Goal: Check status: Check status

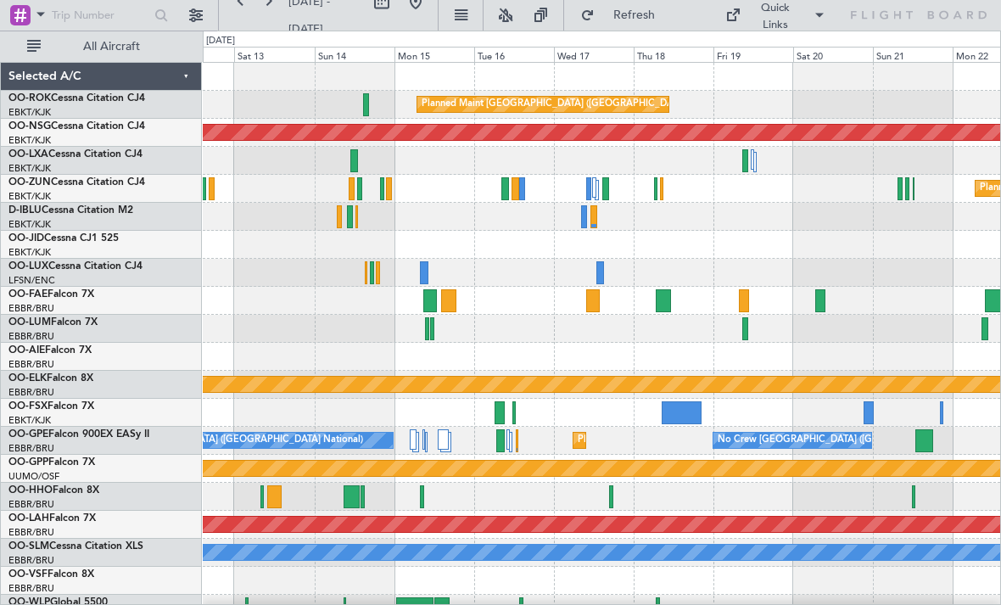
click at [743, 165] on div at bounding box center [746, 160] width 6 height 23
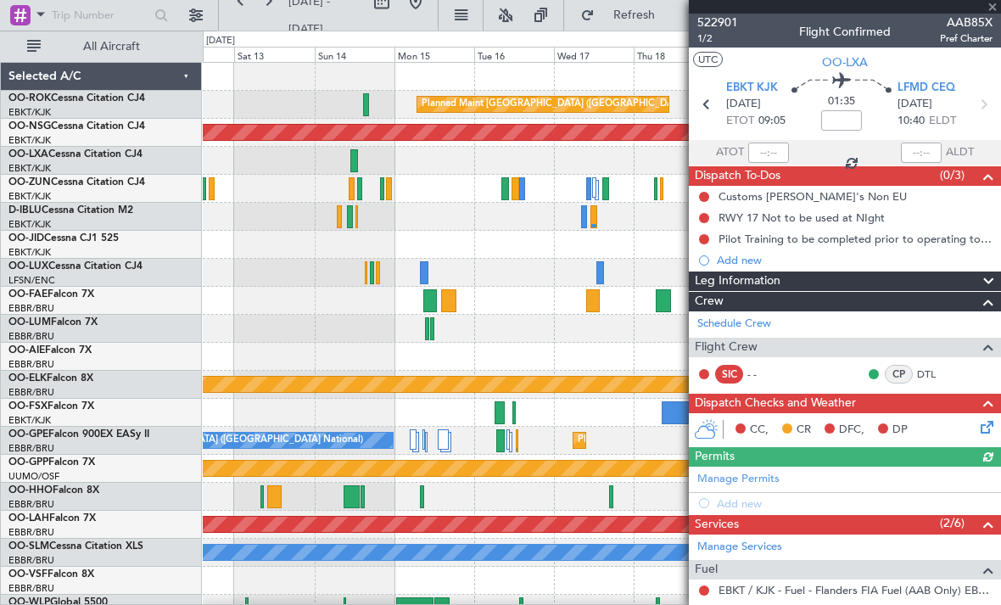
click at [993, 12] on div at bounding box center [845, 7] width 312 height 14
click at [993, 12] on span at bounding box center [992, 7] width 17 height 15
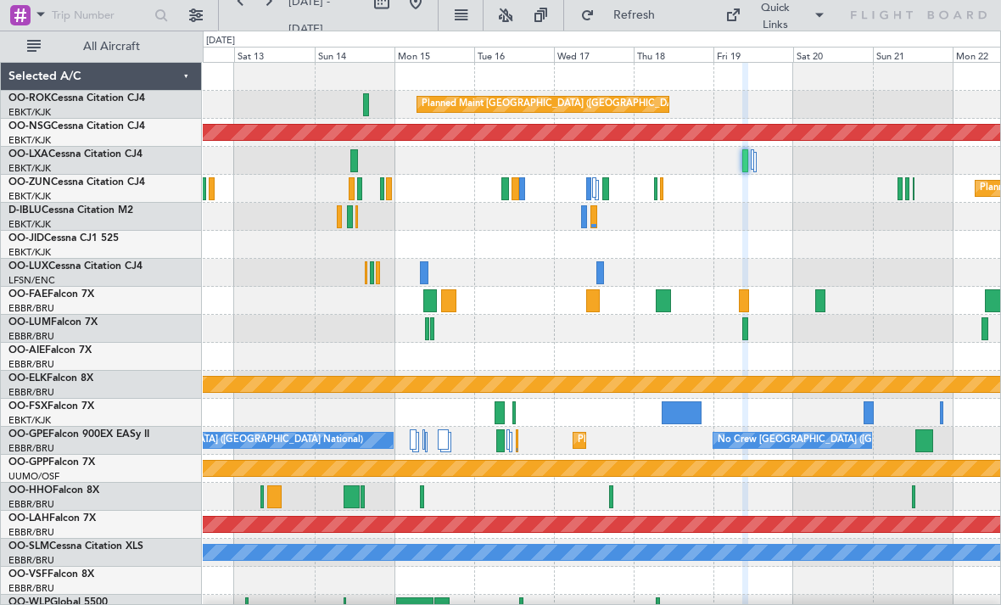
type input "0"
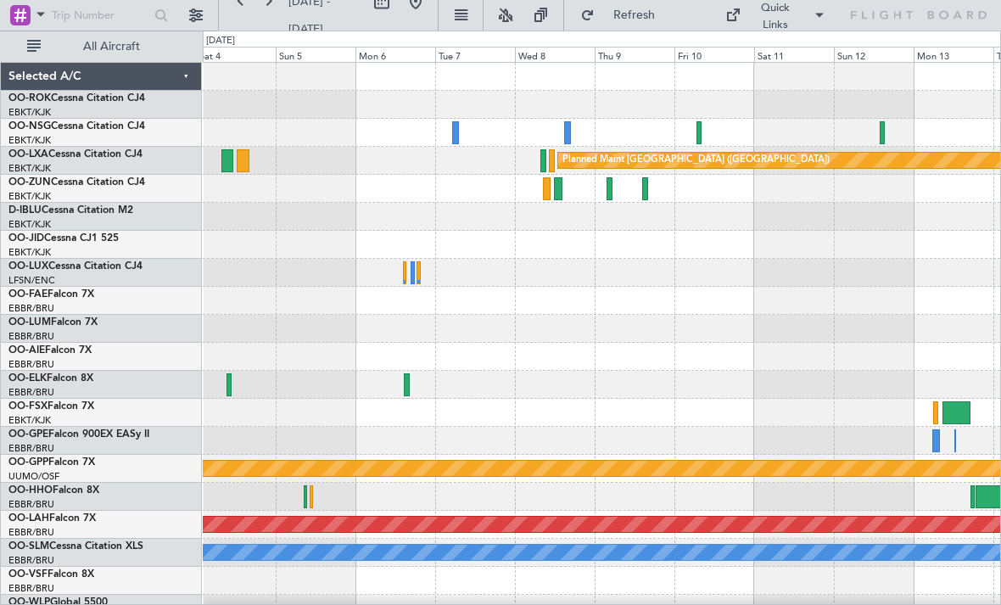
click at [881, 132] on div at bounding box center [883, 132] width 6 height 23
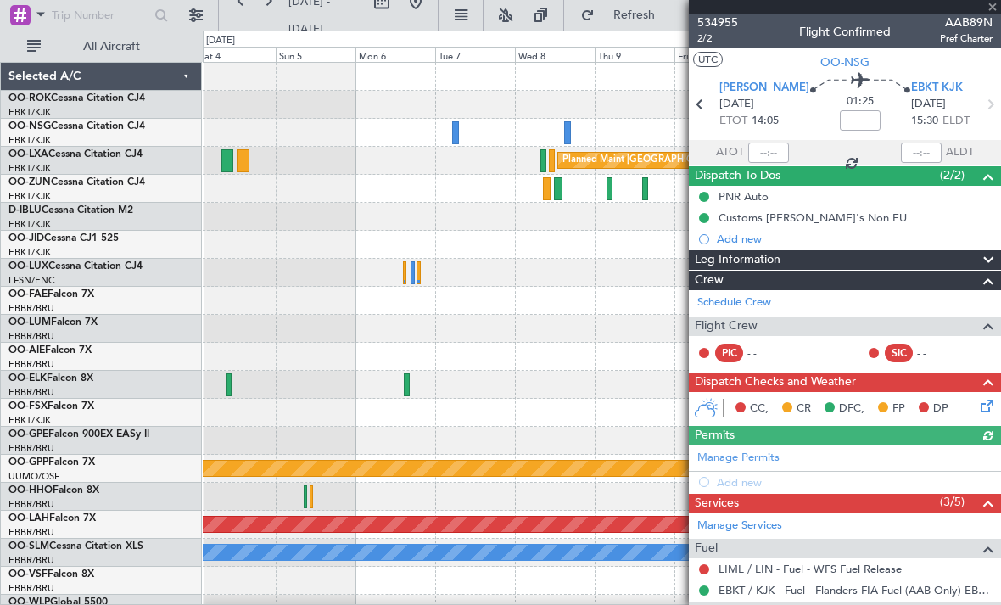
click at [998, 7] on div at bounding box center [845, 7] width 312 height 14
click at [995, 6] on span at bounding box center [992, 7] width 17 height 15
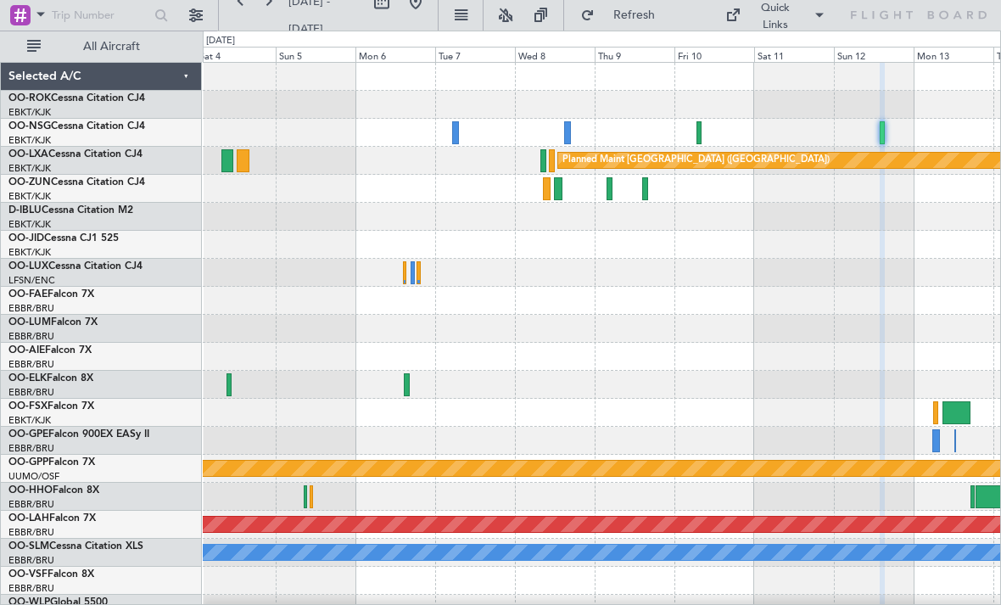
type input "0"
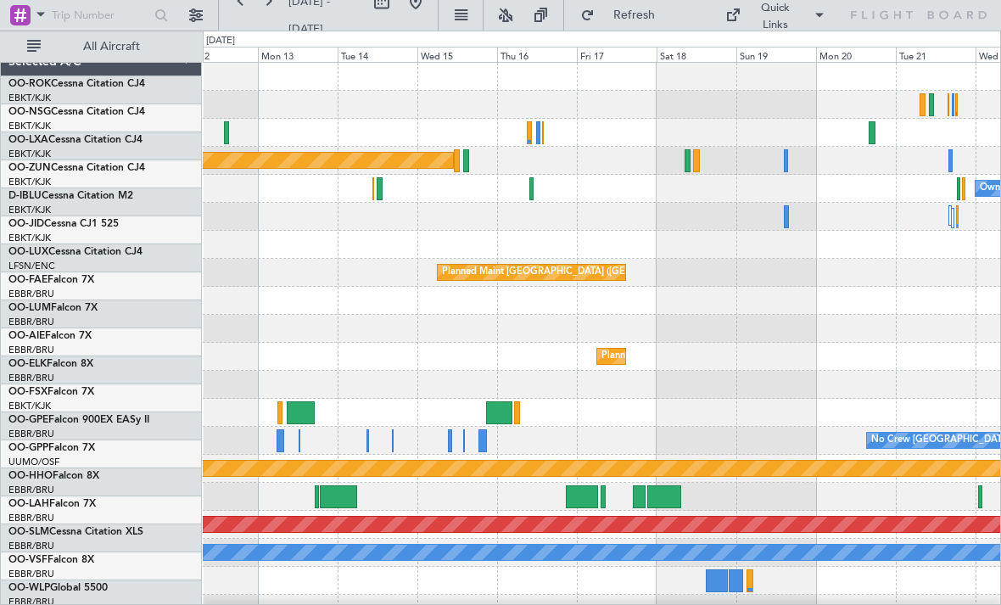
scroll to position [1, 0]
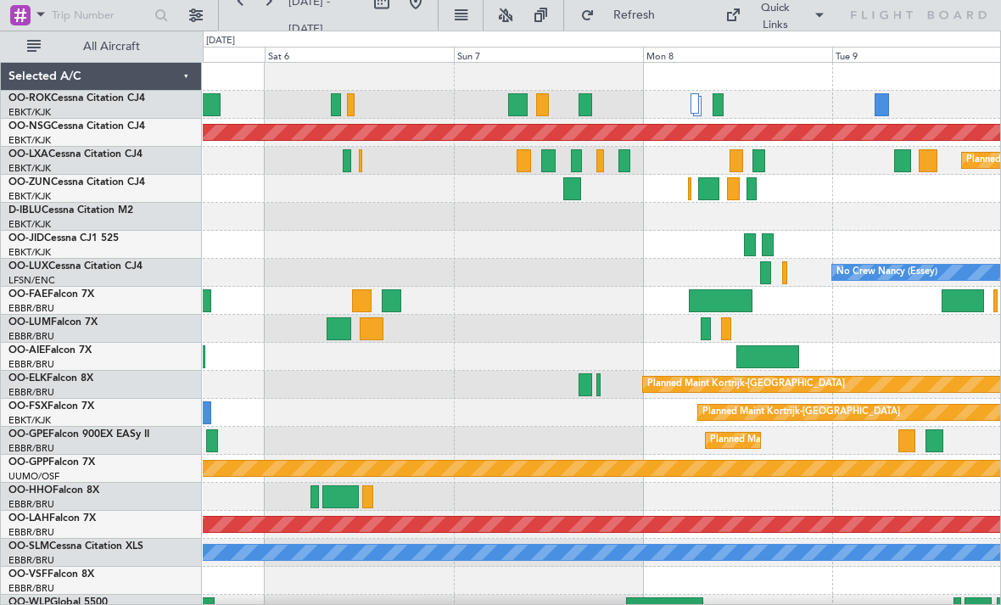
click at [580, 100] on div at bounding box center [585, 104] width 13 height 23
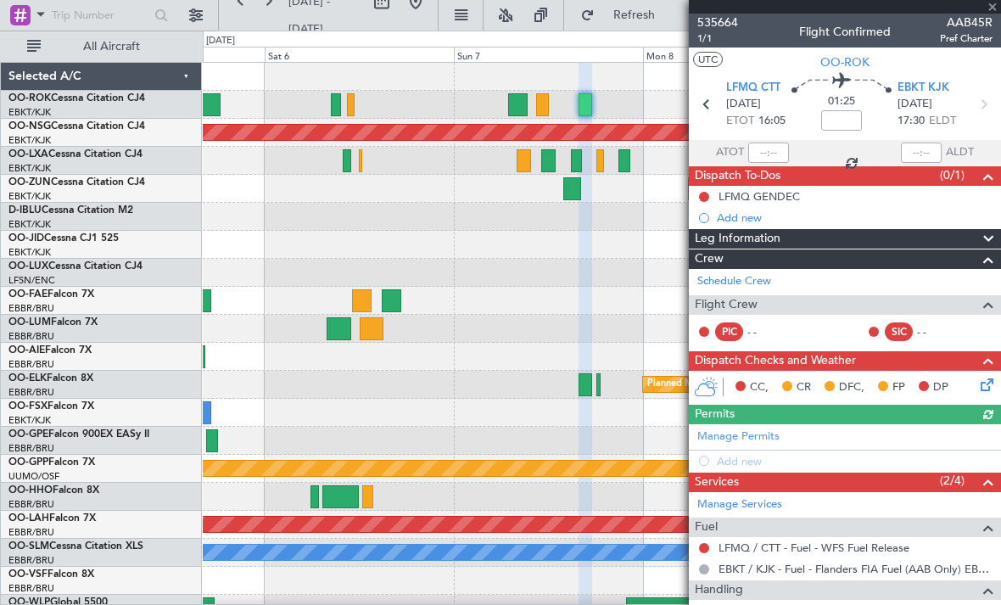
click at [996, 7] on span at bounding box center [992, 7] width 17 height 15
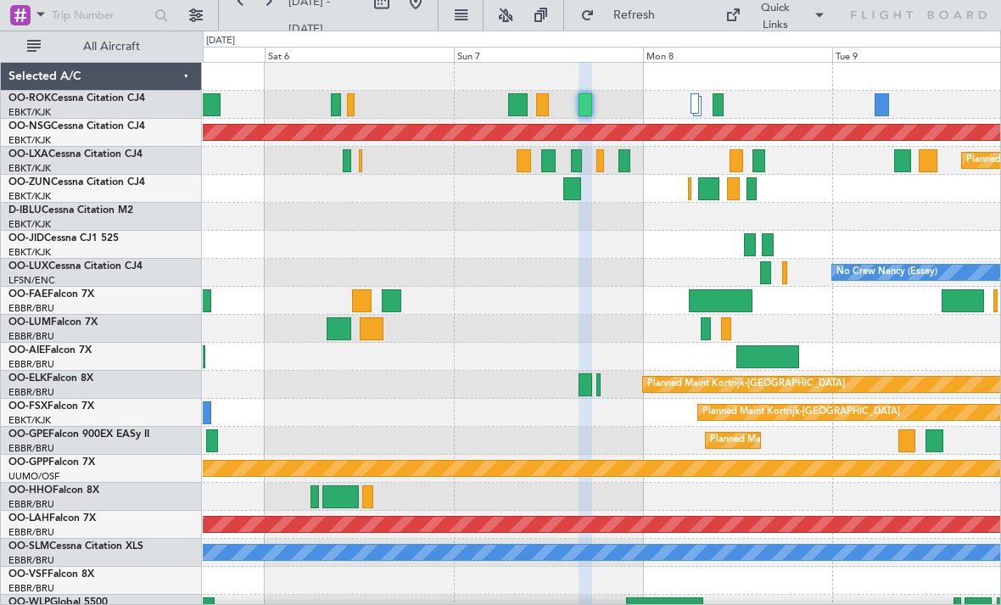
type input "0"
click at [517, 104] on div at bounding box center [518, 104] width 20 height 23
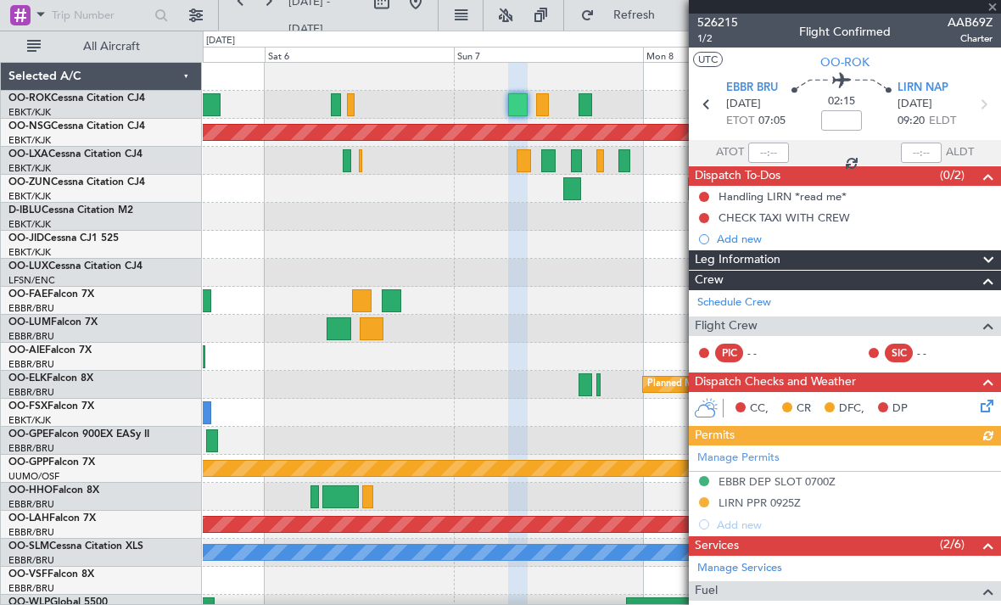
click at [995, 13] on div at bounding box center [845, 7] width 312 height 14
click at [994, 11] on div at bounding box center [845, 7] width 312 height 14
click at [992, 8] on span at bounding box center [992, 7] width 17 height 15
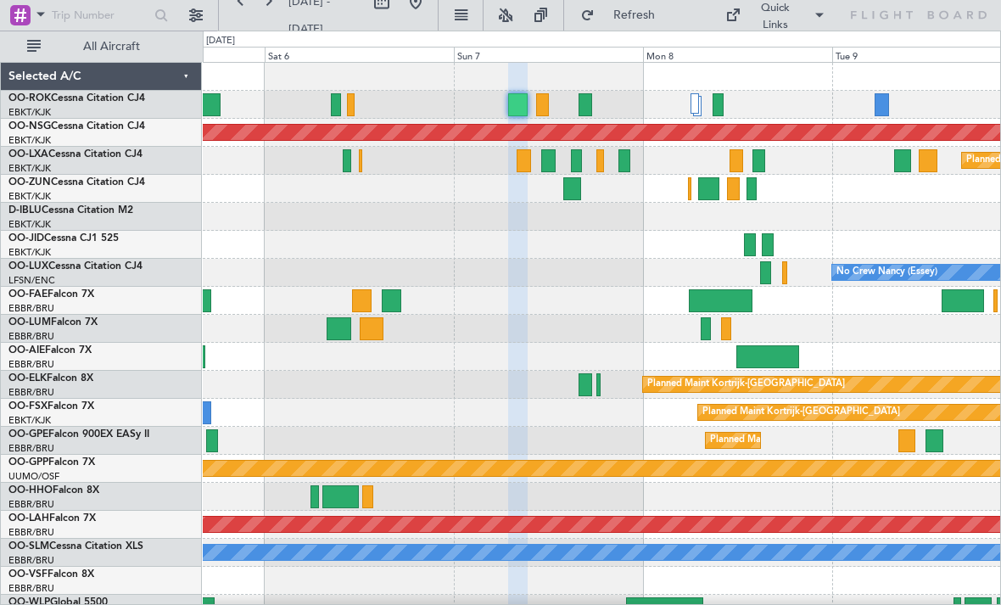
type input "0"
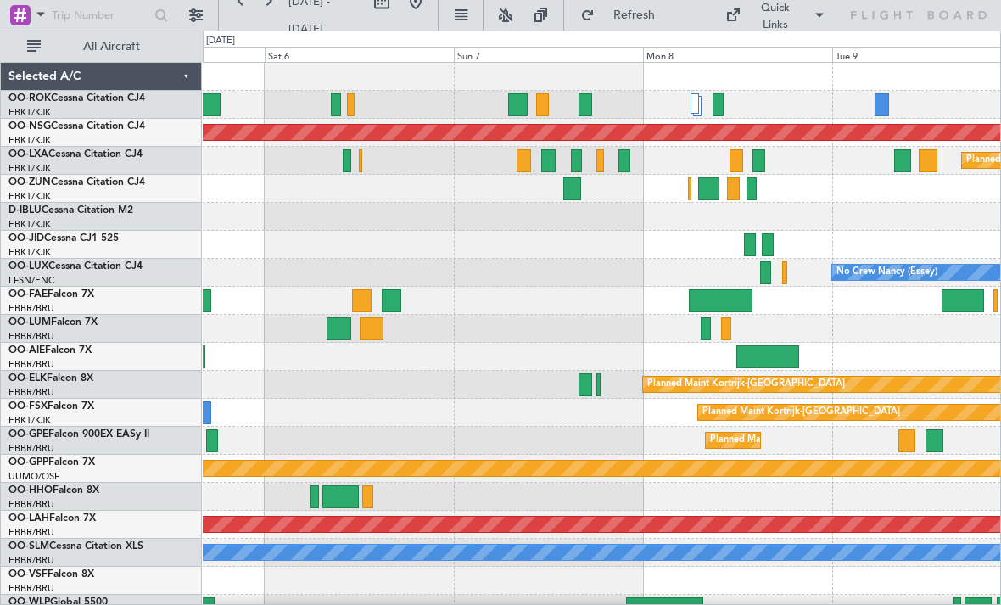
click at [577, 161] on div at bounding box center [576, 160] width 11 height 23
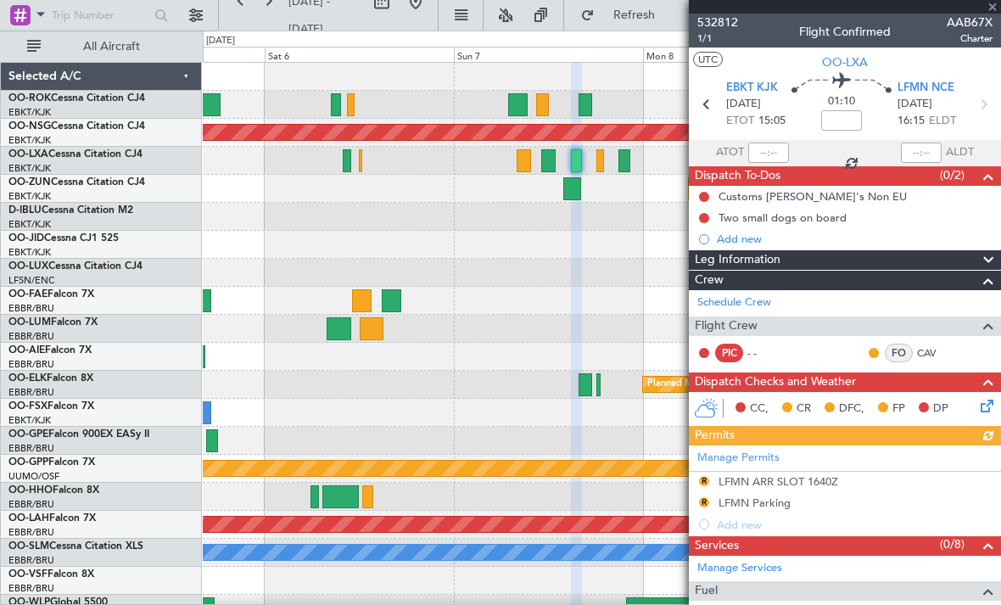
click at [997, 14] on div "532812 1/1 Flight Confirmed AAB67X Charter" at bounding box center [845, 31] width 312 height 34
click at [995, 12] on div at bounding box center [845, 7] width 312 height 14
click at [994, 8] on span at bounding box center [992, 7] width 17 height 15
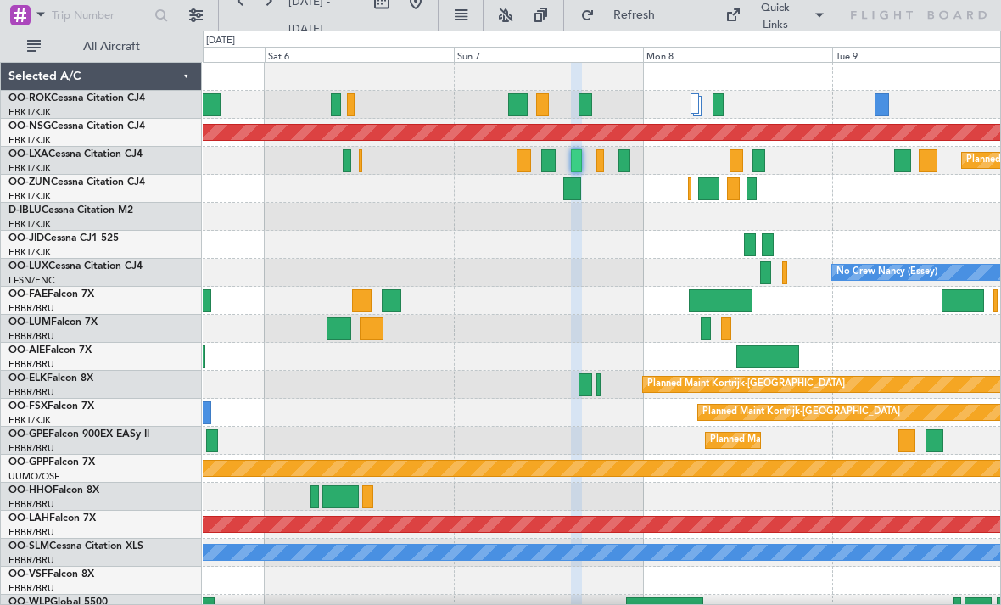
type input "0"
click at [549, 168] on div at bounding box center [548, 160] width 14 height 23
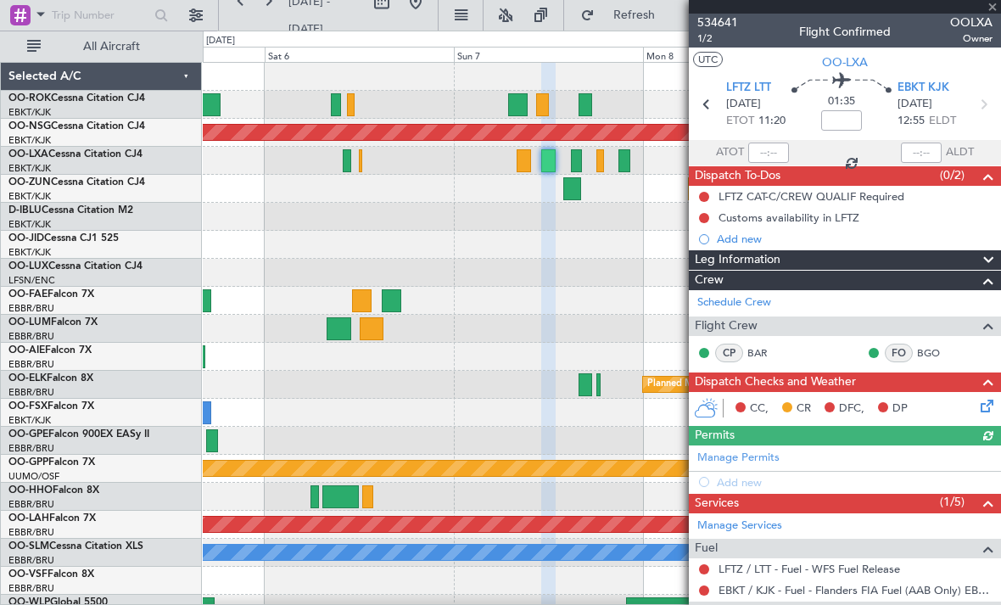
click at [994, 5] on div at bounding box center [845, 7] width 312 height 14
click at [995, 10] on span at bounding box center [992, 7] width 17 height 15
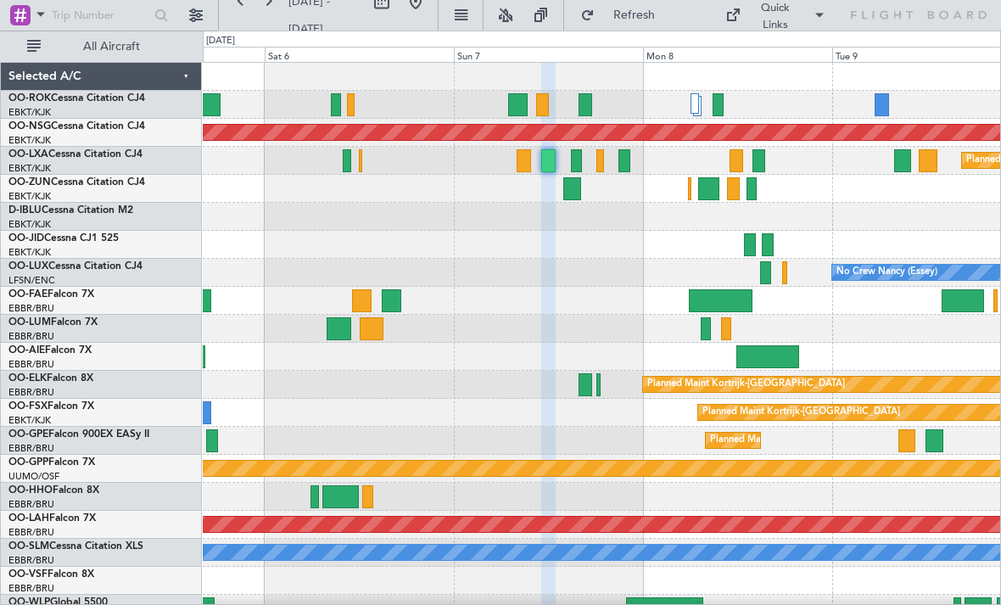
type input "0"
click at [572, 194] on div at bounding box center [572, 188] width 18 height 23
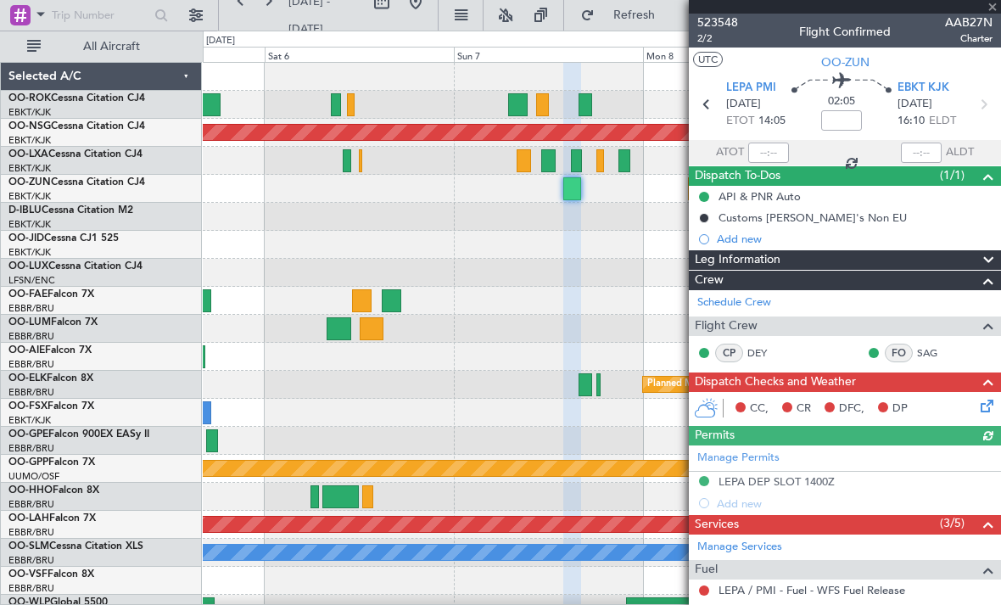
click at [995, 8] on div at bounding box center [845, 7] width 312 height 14
click at [994, 12] on span at bounding box center [992, 7] width 17 height 15
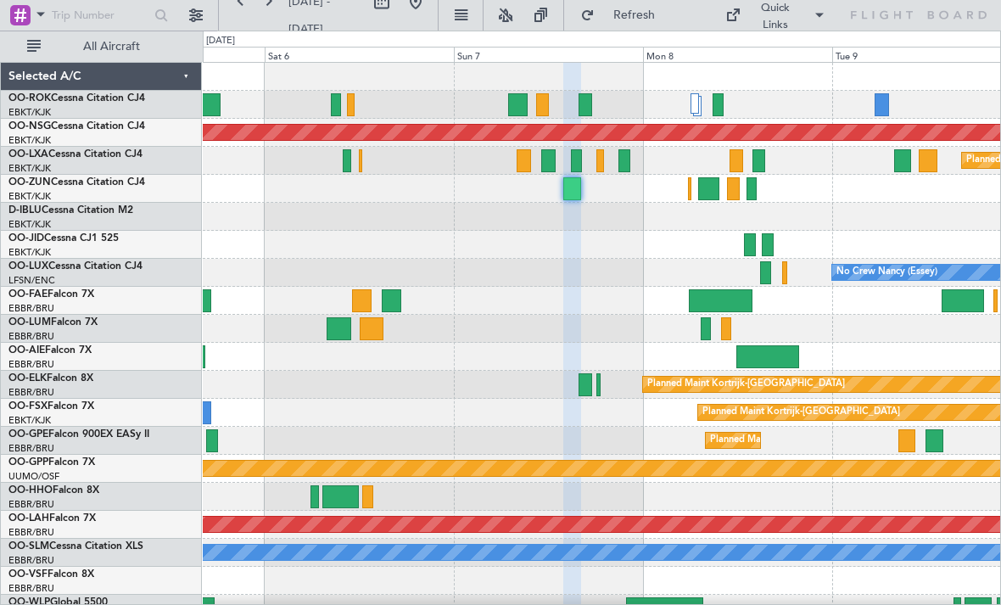
type input "0"
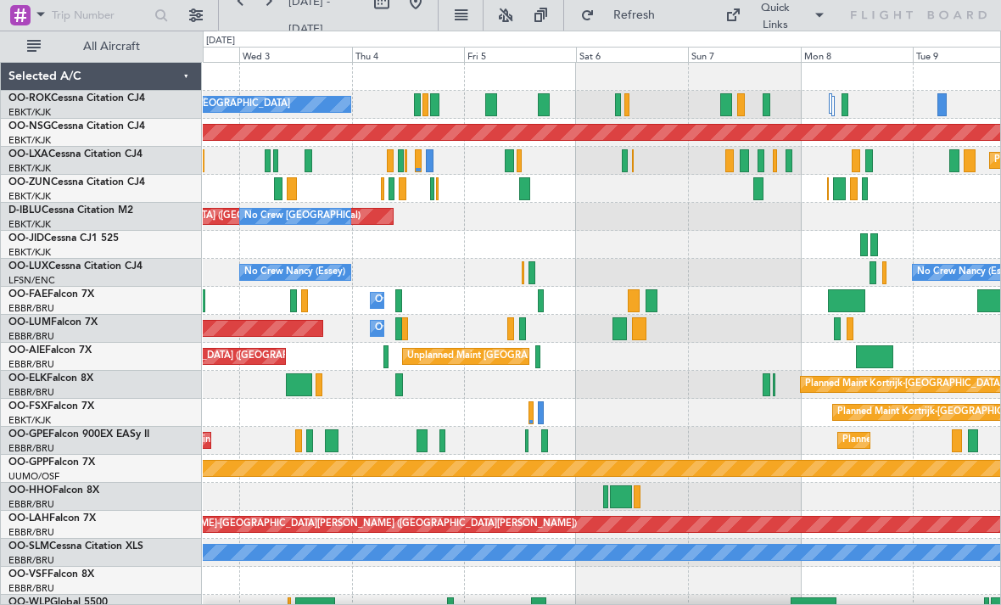
click at [619, 162] on div "Planned Maint [GEOGRAPHIC_DATA] ([GEOGRAPHIC_DATA] National)" at bounding box center [602, 161] width 798 height 28
click at [625, 161] on div at bounding box center [624, 160] width 5 height 23
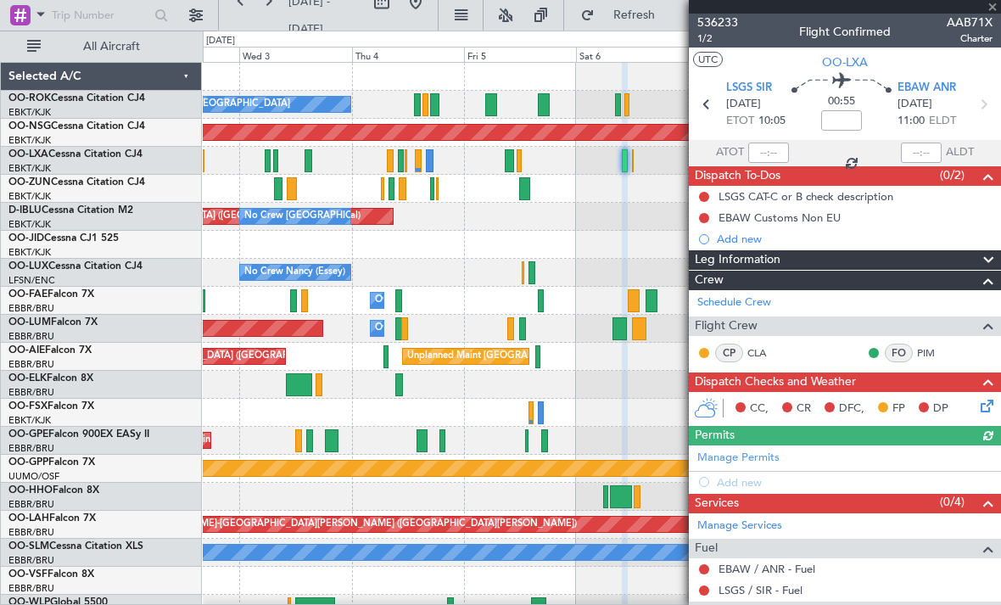
click at [990, 15] on span "AAB71X" at bounding box center [970, 23] width 46 height 18
click at [991, 11] on span at bounding box center [992, 7] width 17 height 15
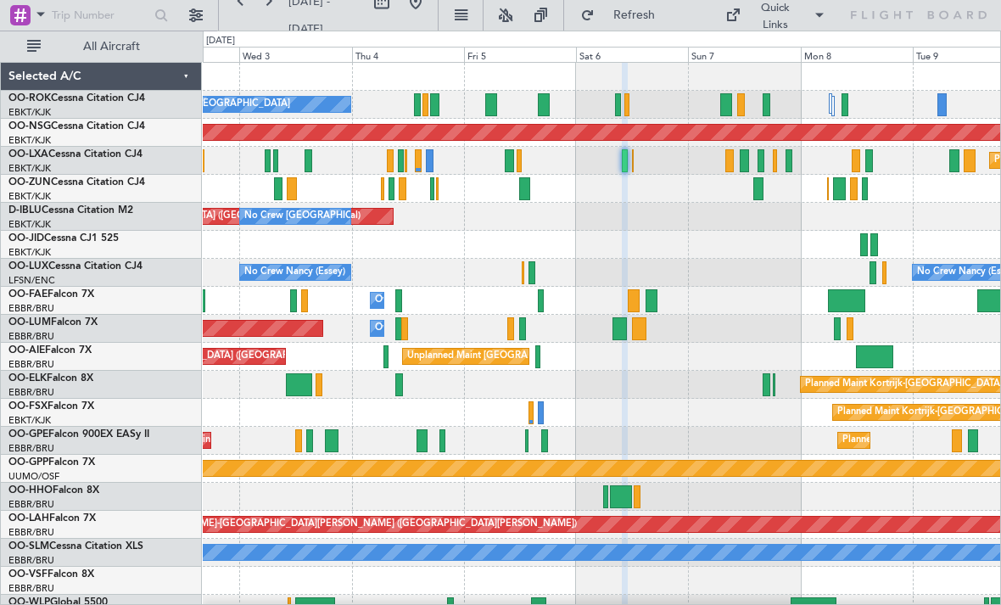
type input "0"
click at [628, 105] on div at bounding box center [627, 104] width 5 height 23
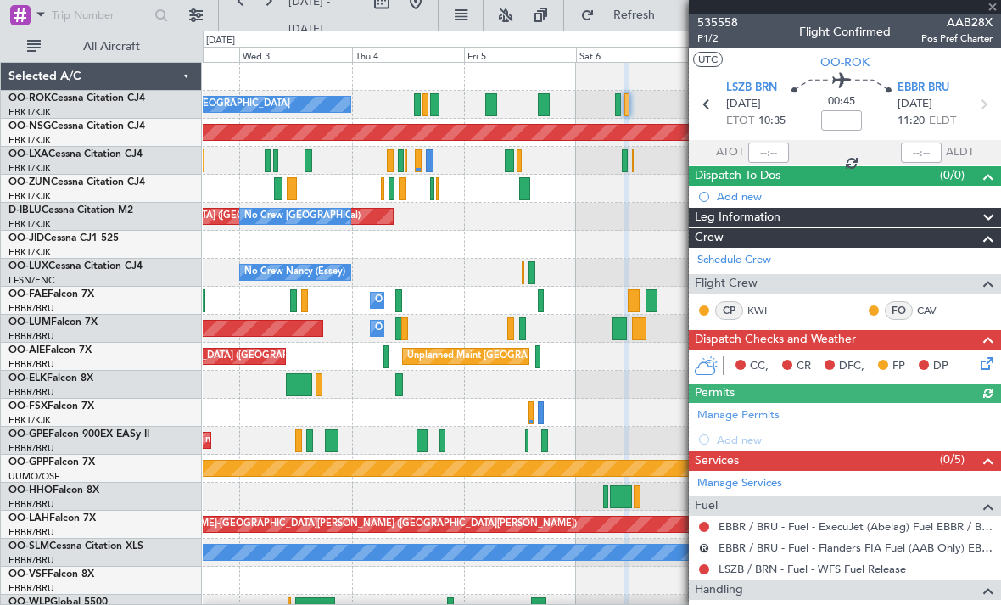
click at [993, 8] on div at bounding box center [845, 7] width 312 height 14
click at [994, 11] on span at bounding box center [992, 7] width 17 height 15
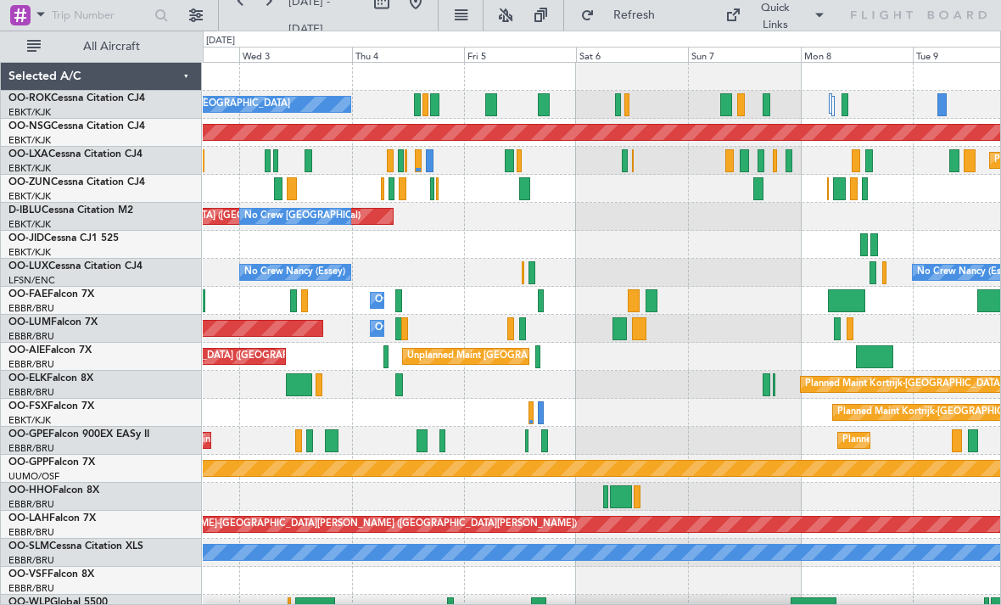
click at [616, 102] on div at bounding box center [618, 104] width 6 height 23
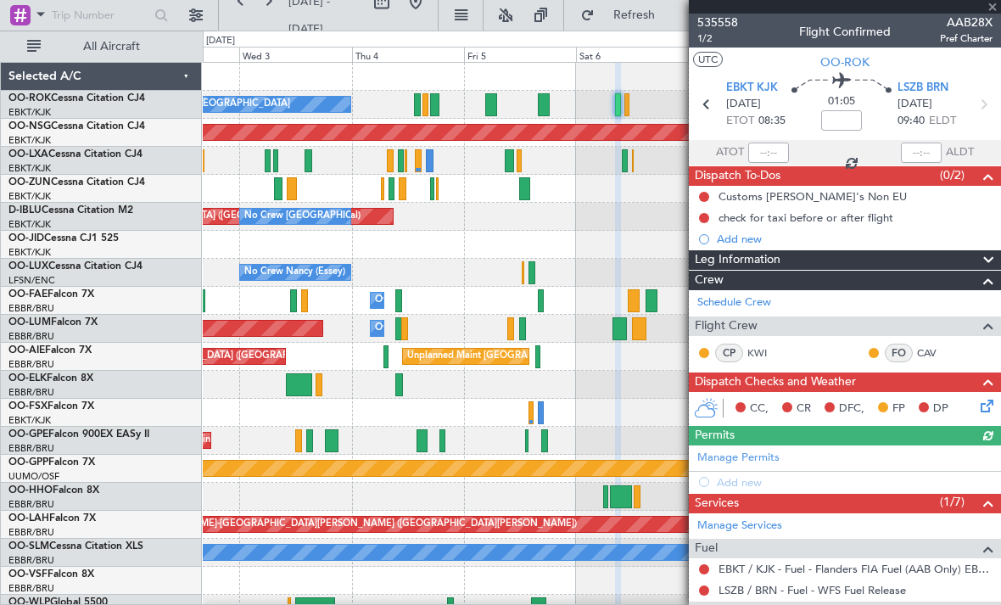
click at [993, 11] on div at bounding box center [845, 7] width 312 height 14
click at [988, 13] on span at bounding box center [992, 7] width 17 height 15
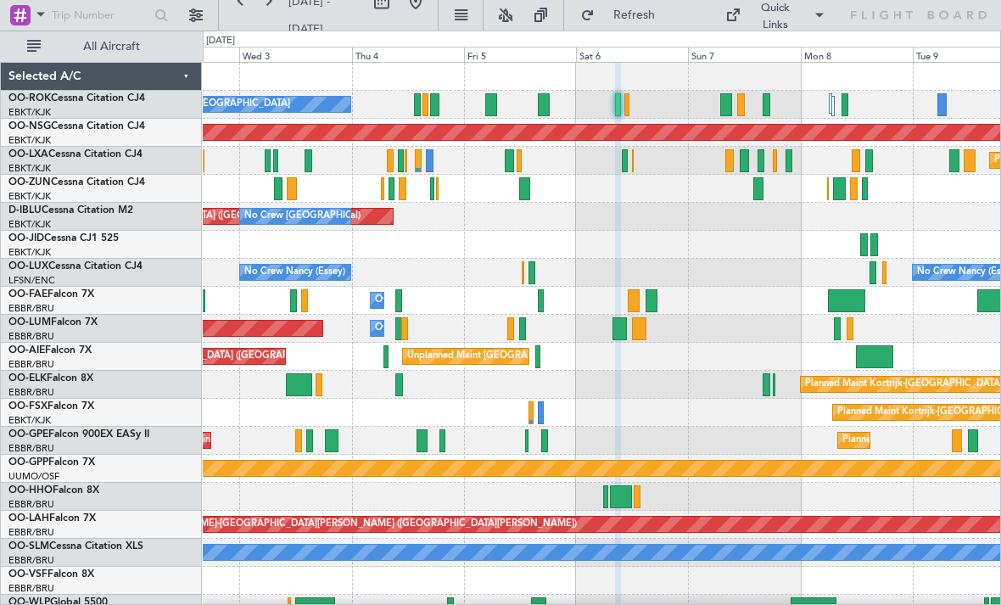
type input "0"
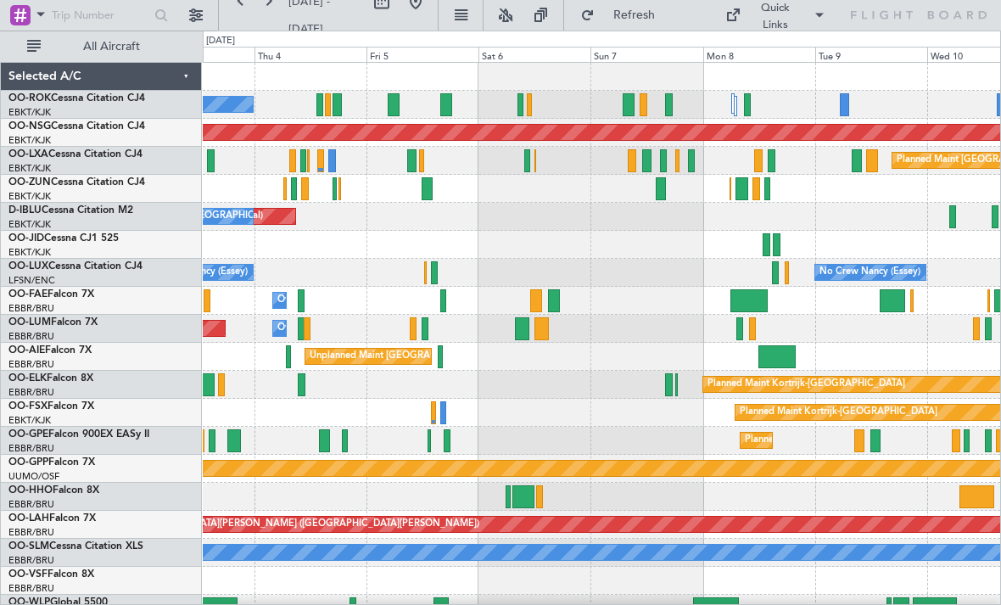
click at [10, 414] on link "EBKT/KJK Kortrijk-[GEOGRAPHIC_DATA]" at bounding box center [29, 420] width 42 height 13
